Goal: Check status: Check status

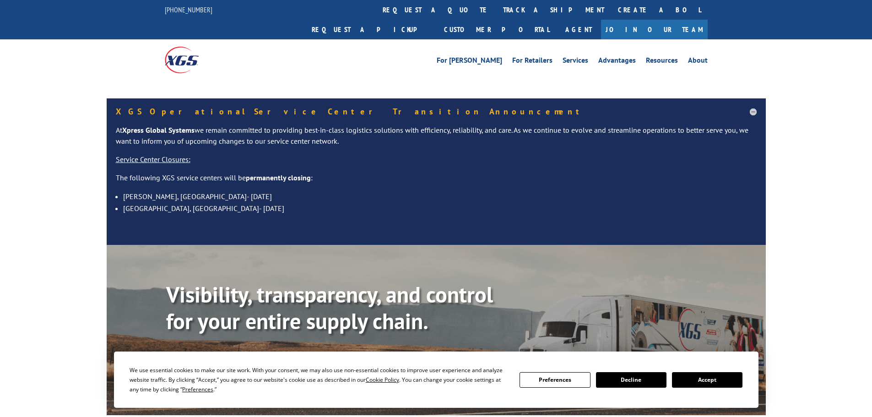
click at [327, 353] on link "Calculate transit time" at bounding box center [315, 363] width 111 height 20
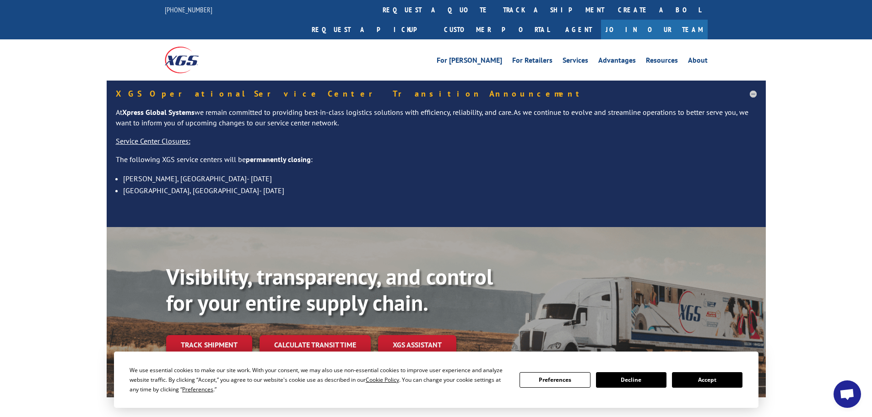
click at [16, 242] on div "Visibility, transparency, and control for your entire supply chain. Track shipm…" at bounding box center [436, 321] width 872 height 188
click at [228, 335] on link "Track shipment" at bounding box center [209, 344] width 86 height 19
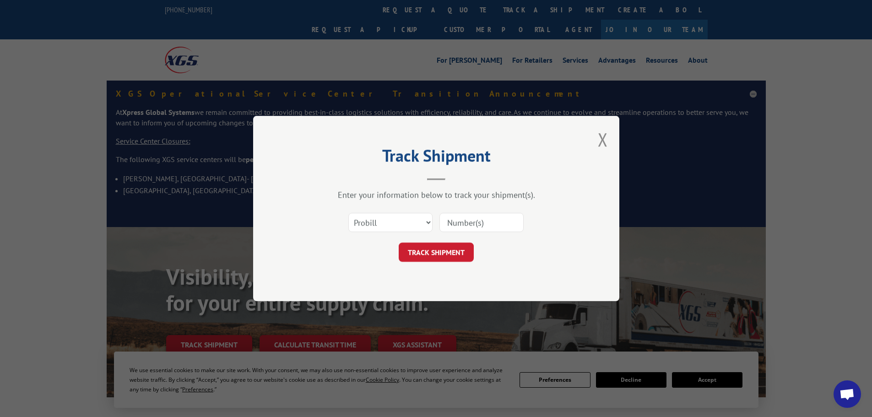
click at [501, 218] on input at bounding box center [482, 222] width 84 height 19
paste input "6026471"
type input "6026471"
click at [423, 244] on button "TRACK SHIPMENT" at bounding box center [436, 252] width 75 height 19
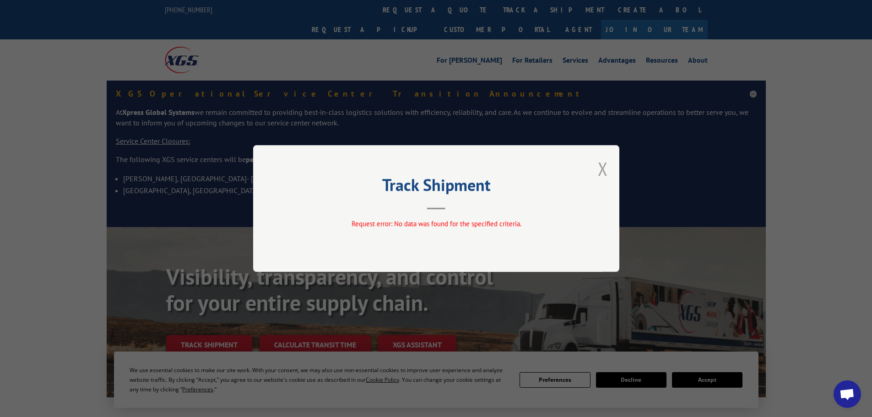
click at [601, 161] on button "Close modal" at bounding box center [603, 169] width 10 height 24
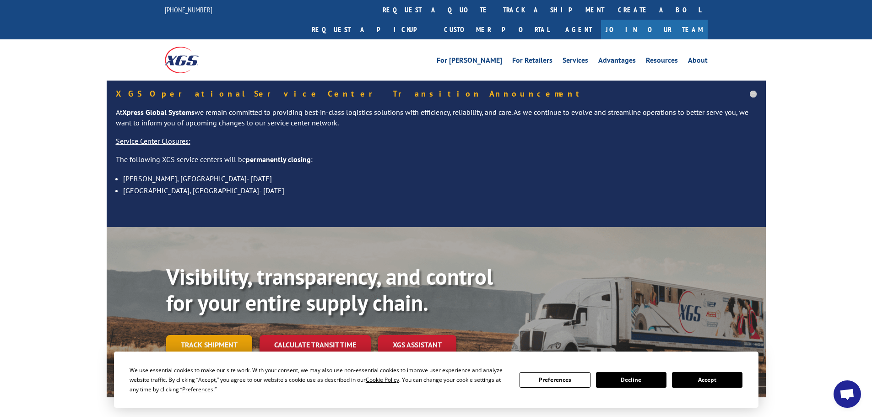
click at [223, 335] on link "Track shipment" at bounding box center [209, 344] width 86 height 19
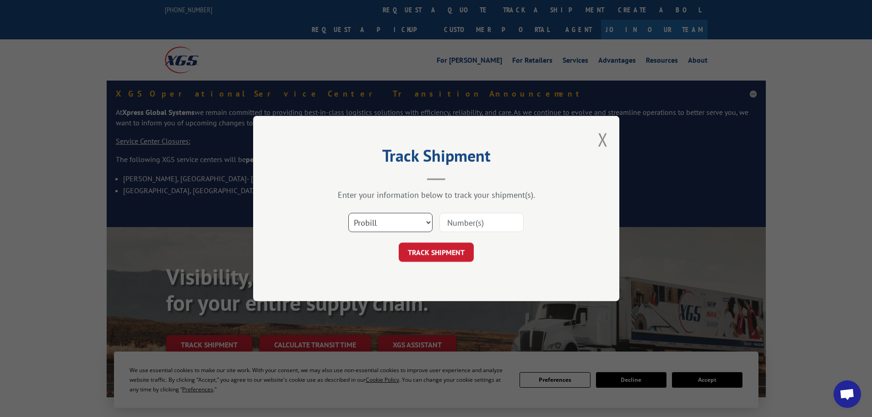
drag, startPoint x: 410, startPoint y: 218, endPoint x: 397, endPoint y: 226, distance: 15.0
click at [410, 218] on select "Select category... Probill BOL PO" at bounding box center [390, 222] width 84 height 19
select select "bol"
click at [348, 213] on select "Select category... Probill BOL PO" at bounding box center [390, 222] width 84 height 19
click at [480, 230] on input at bounding box center [482, 222] width 84 height 19
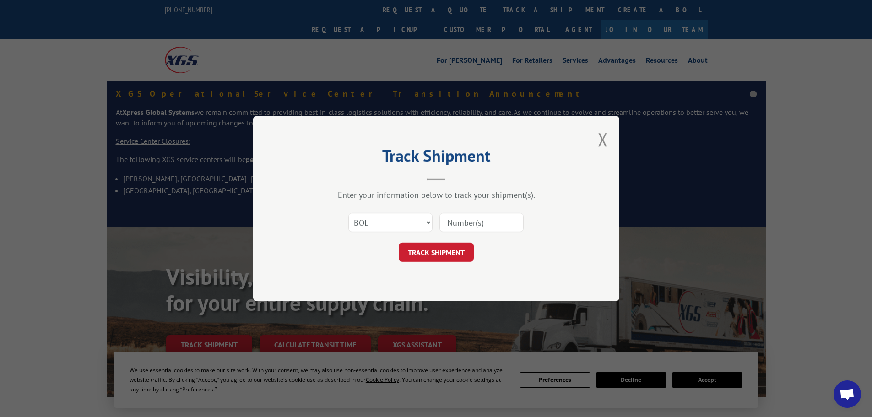
paste input "6026471"
type input "6026471"
click at [399, 243] on button "TRACK SHIPMENT" at bounding box center [436, 252] width 75 height 19
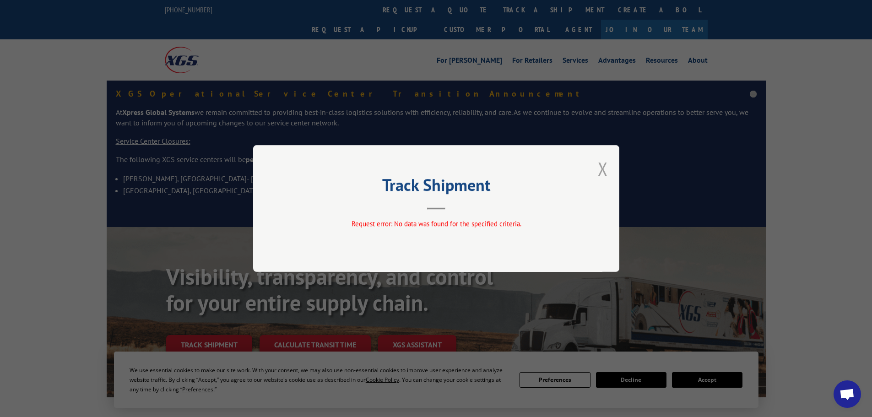
click at [599, 167] on button "Close modal" at bounding box center [603, 169] width 10 height 24
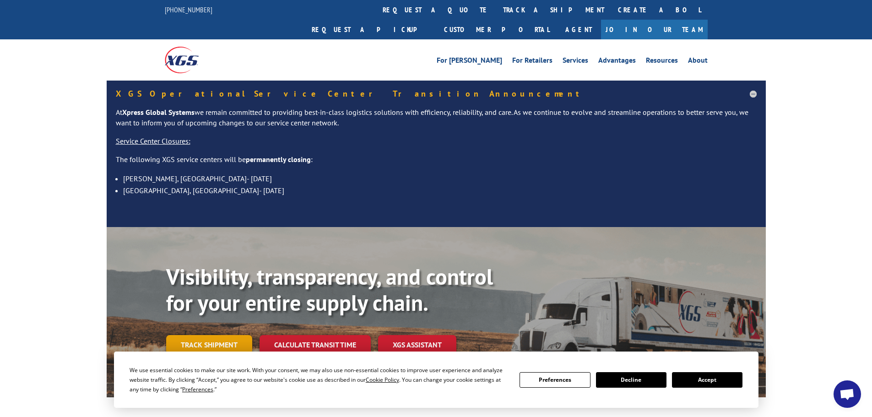
click at [211, 335] on link "Track shipment" at bounding box center [209, 344] width 86 height 19
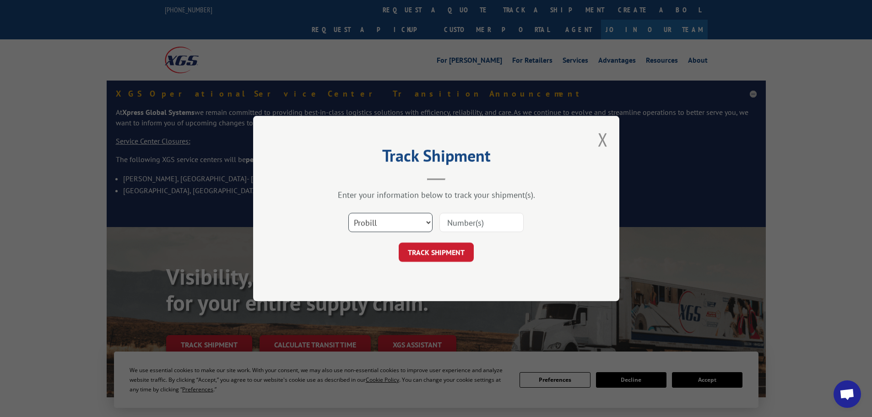
click at [378, 229] on select "Select category... Probill BOL PO" at bounding box center [390, 222] width 84 height 19
select select "po"
click at [348, 213] on select "Select category... Probill BOL PO" at bounding box center [390, 222] width 84 height 19
click at [473, 226] on input at bounding box center [482, 222] width 84 height 19
paste input "04525690"
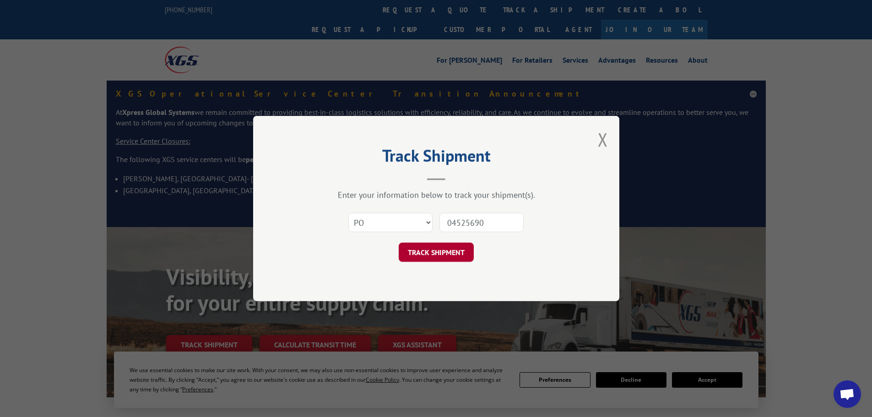
type input "04525690"
click at [434, 257] on button "TRACK SHIPMENT" at bounding box center [436, 252] width 75 height 19
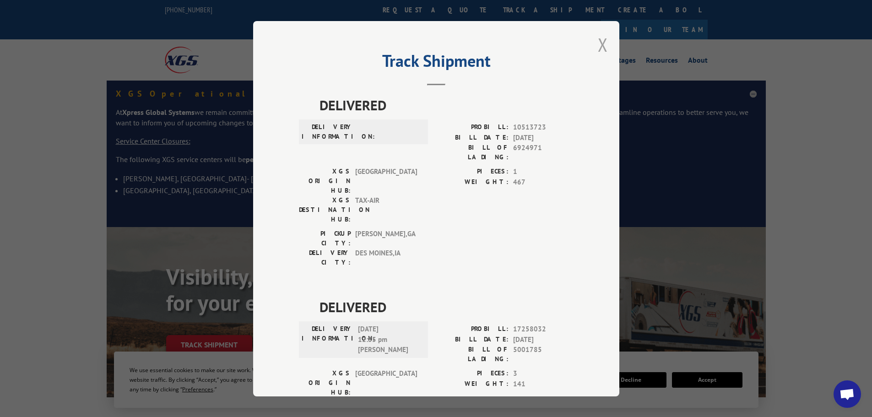
click at [600, 42] on button "Close modal" at bounding box center [603, 45] width 10 height 24
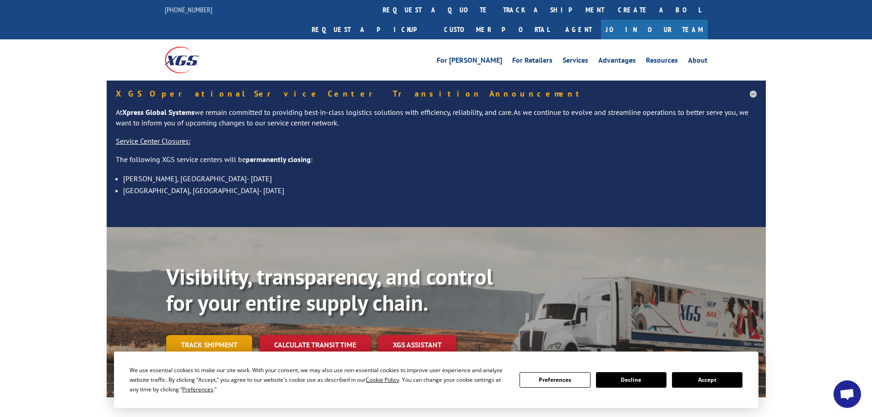
click at [207, 335] on link "Track shipment" at bounding box center [209, 344] width 86 height 19
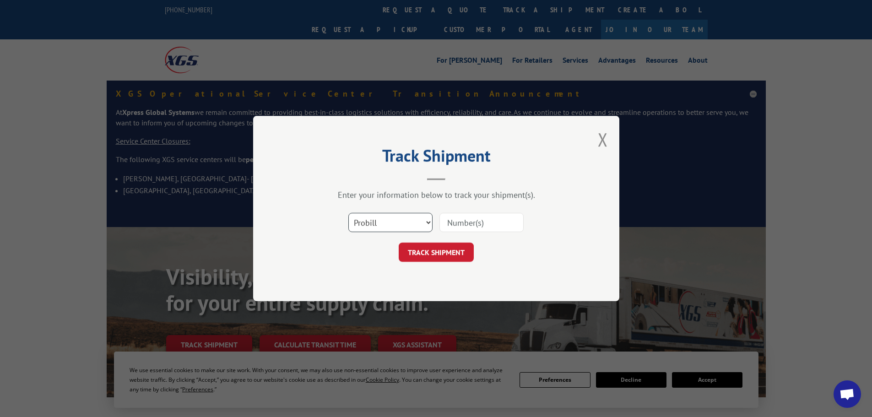
click at [372, 215] on select "Select category... Probill BOL PO" at bounding box center [390, 222] width 84 height 19
select select "po"
click at [348, 213] on select "Select category... Probill BOL PO" at bounding box center [390, 222] width 84 height 19
click at [512, 226] on input at bounding box center [482, 222] width 84 height 19
paste input "04525688"
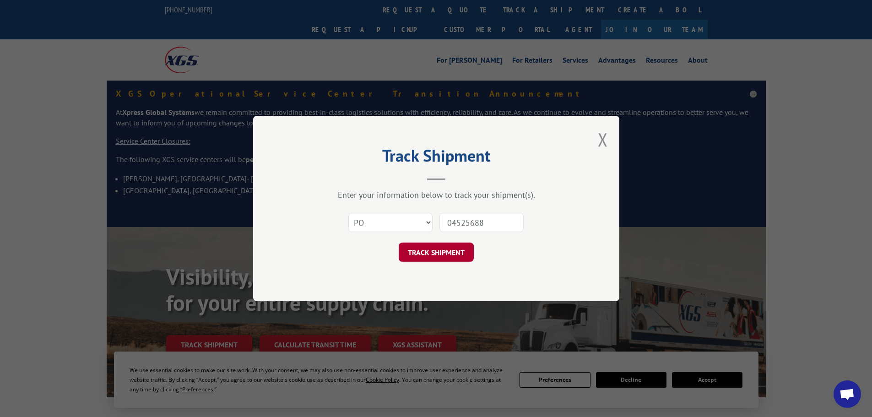
type input "04525688"
click at [432, 250] on button "TRACK SHIPMENT" at bounding box center [436, 252] width 75 height 19
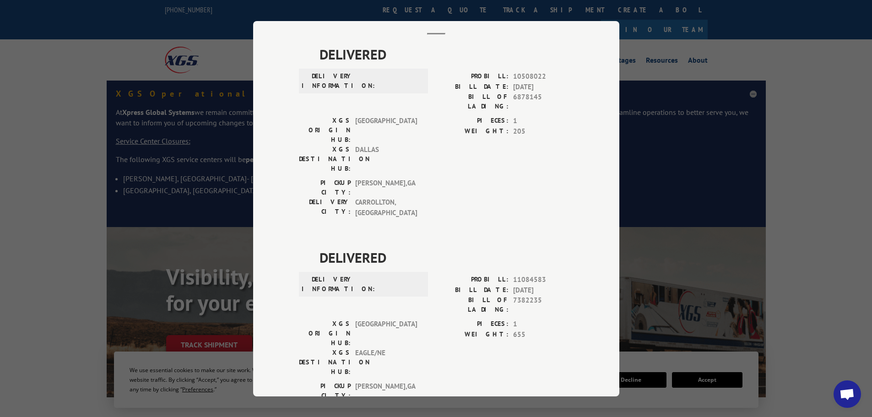
scroll to position [181, 0]
